Goal: Task Accomplishment & Management: Manage account settings

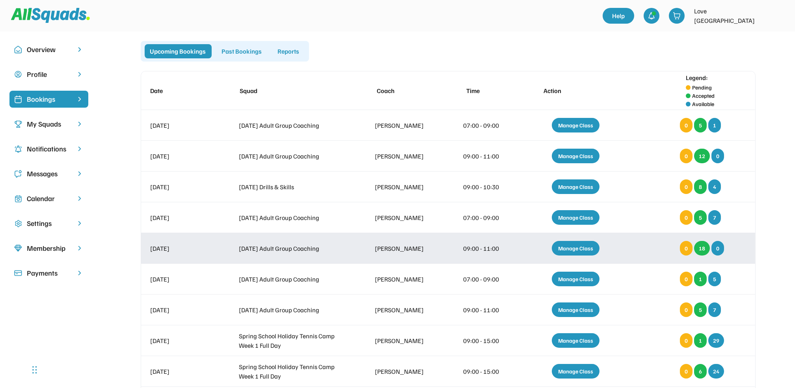
click at [574, 247] on div "Manage Class" at bounding box center [575, 248] width 48 height 15
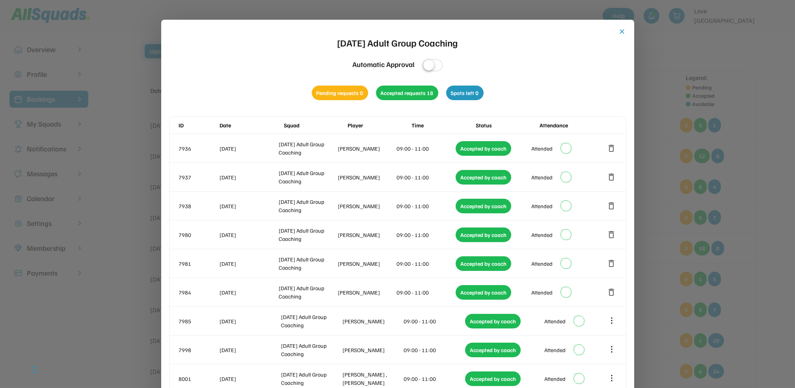
click at [620, 30] on button "close" at bounding box center [622, 32] width 8 height 8
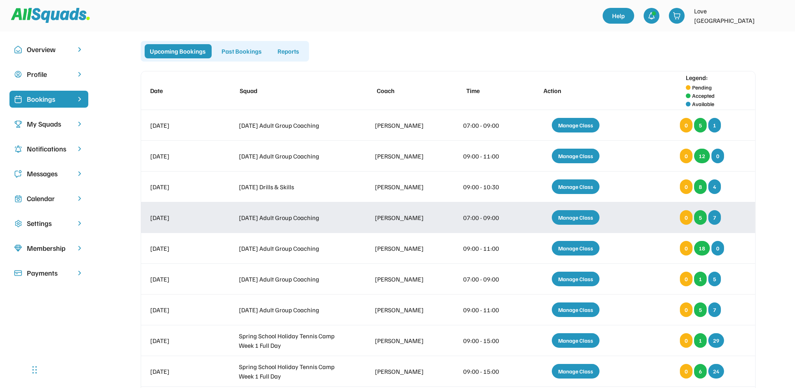
click at [575, 214] on div "Manage Class" at bounding box center [575, 217] width 48 height 15
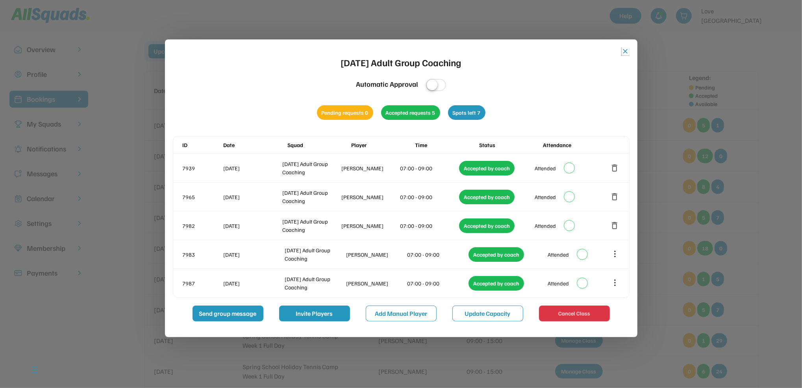
click at [624, 51] on button "close" at bounding box center [626, 51] width 8 height 8
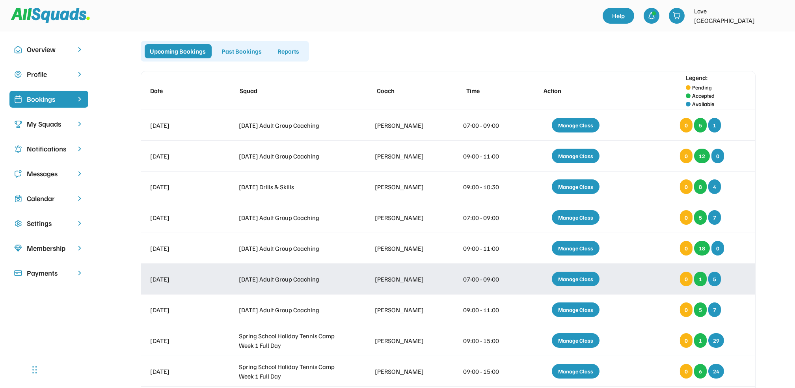
click at [585, 277] on div "Manage Class" at bounding box center [575, 278] width 48 height 15
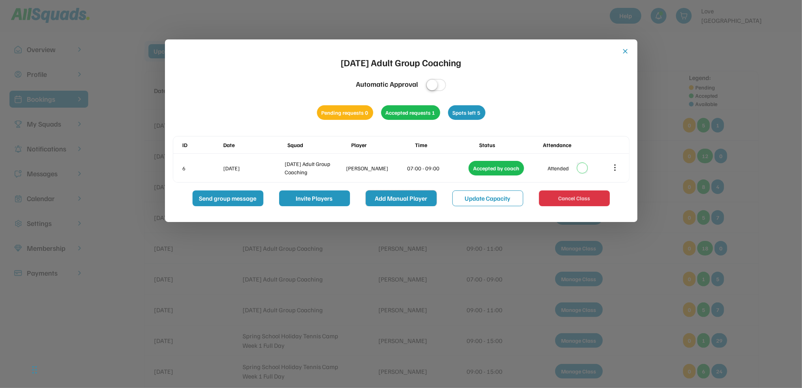
click at [416, 199] on button "Add Manual Player" at bounding box center [401, 198] width 71 height 16
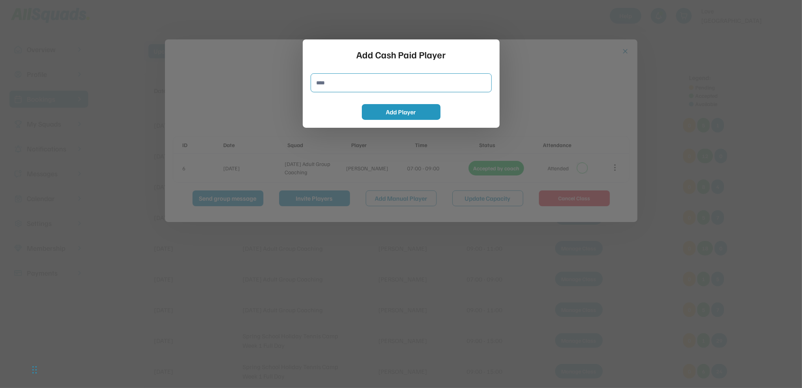
click at [337, 82] on input "input" at bounding box center [401, 82] width 181 height 19
type input "**********"
click at [392, 116] on button "Add Player" at bounding box center [401, 112] width 79 height 16
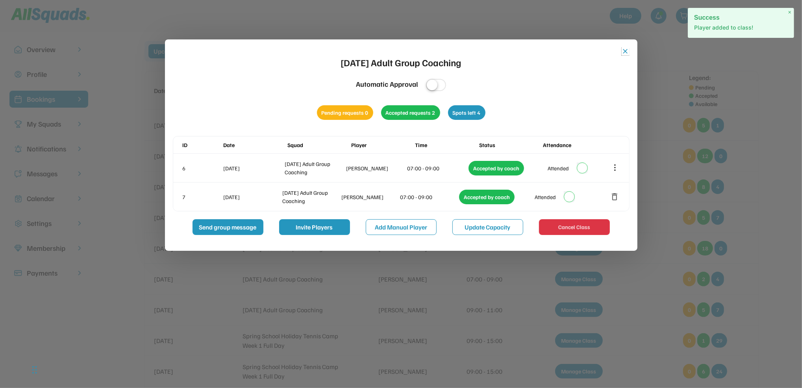
click at [625, 52] on button "close" at bounding box center [626, 51] width 8 height 8
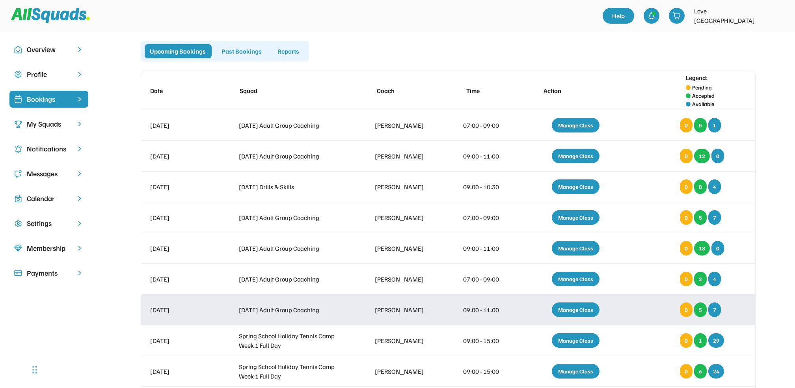
click at [566, 309] on div "Manage Class" at bounding box center [575, 309] width 48 height 15
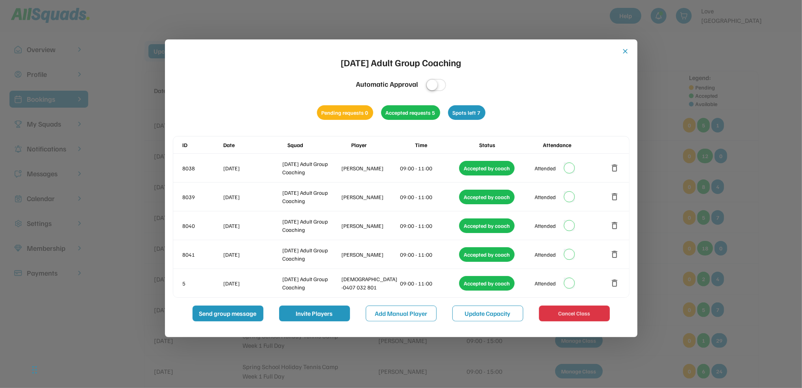
click at [626, 51] on button "close" at bounding box center [626, 51] width 8 height 8
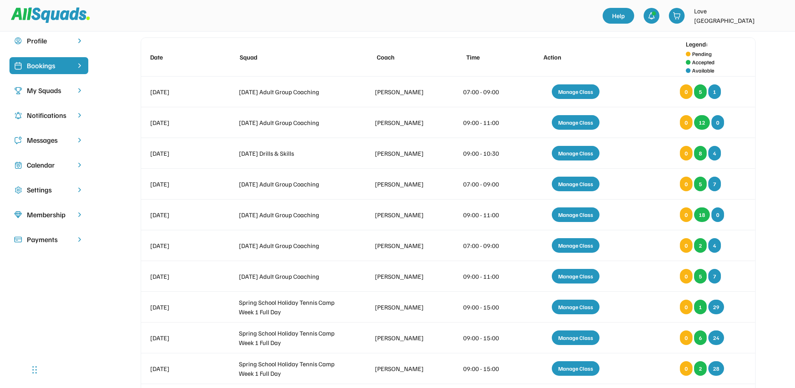
scroll to position [32, 0]
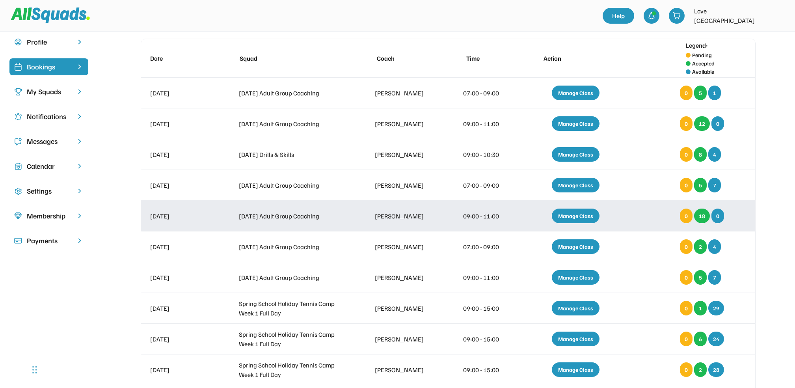
click at [579, 216] on div "Manage Class" at bounding box center [575, 215] width 48 height 15
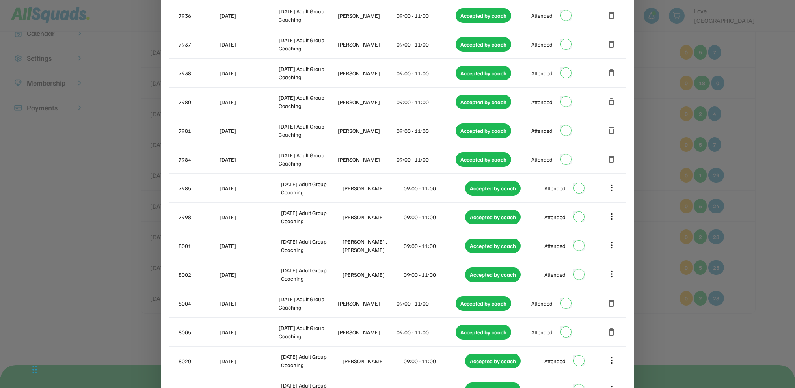
scroll to position [164, 0]
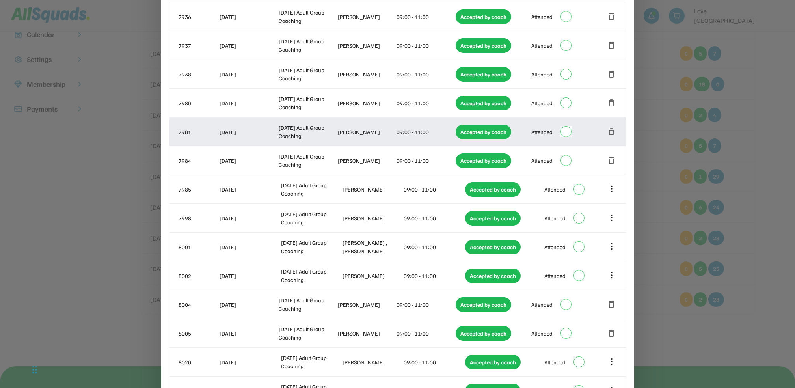
click at [613, 128] on button "delete" at bounding box center [611, 131] width 9 height 9
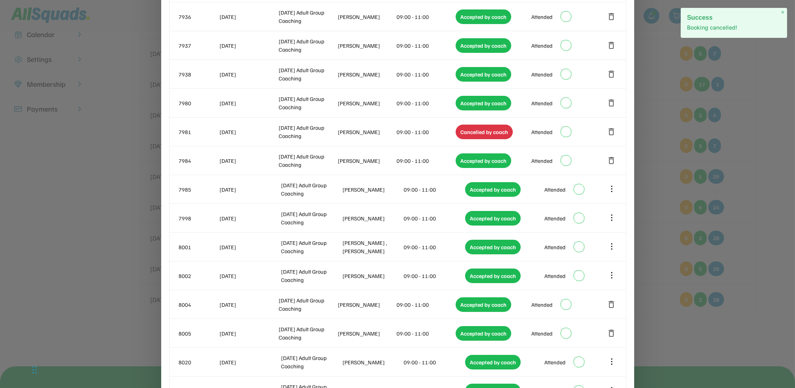
click at [759, 112] on div at bounding box center [397, 194] width 795 height 388
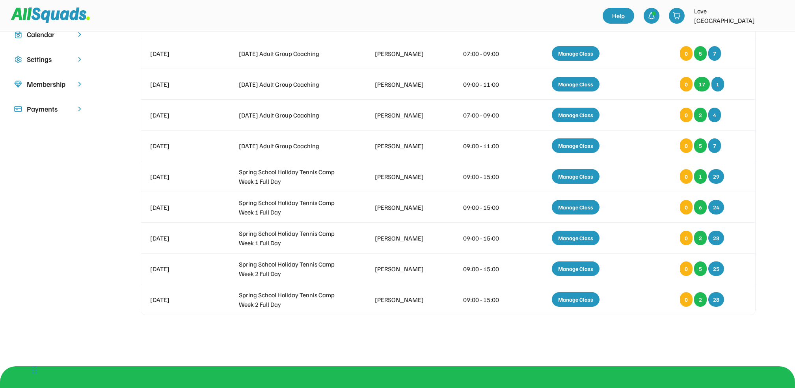
click at [779, 123] on div "Upcoming Bookings Past Bookings Reports Date Squad Coach Time Action Legend: Pe…" at bounding box center [447, 109] width 675 height 465
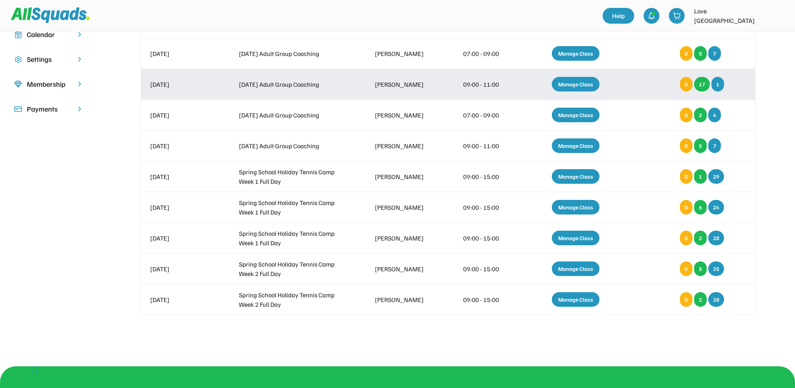
click at [565, 85] on div "Manage Class" at bounding box center [575, 84] width 48 height 15
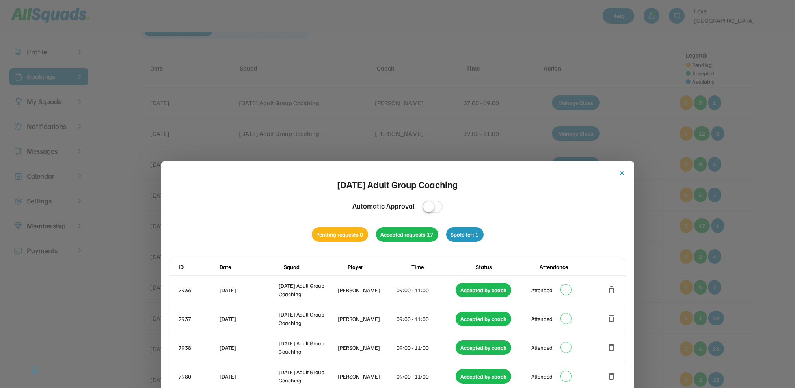
scroll to position [4, 0]
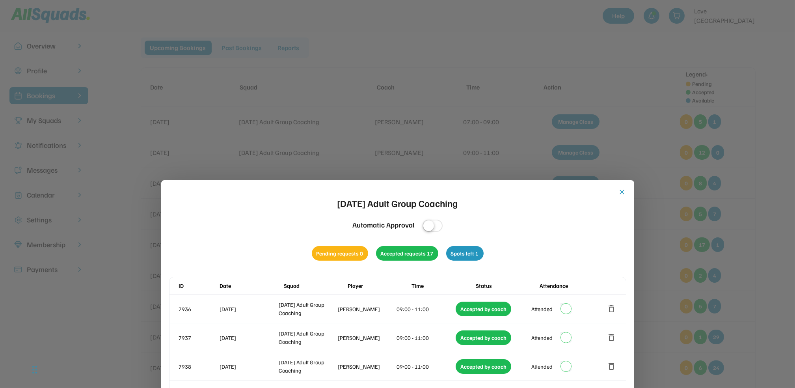
click at [737, 82] on div at bounding box center [397, 194] width 795 height 388
